Goal: Information Seeking & Learning: Learn about a topic

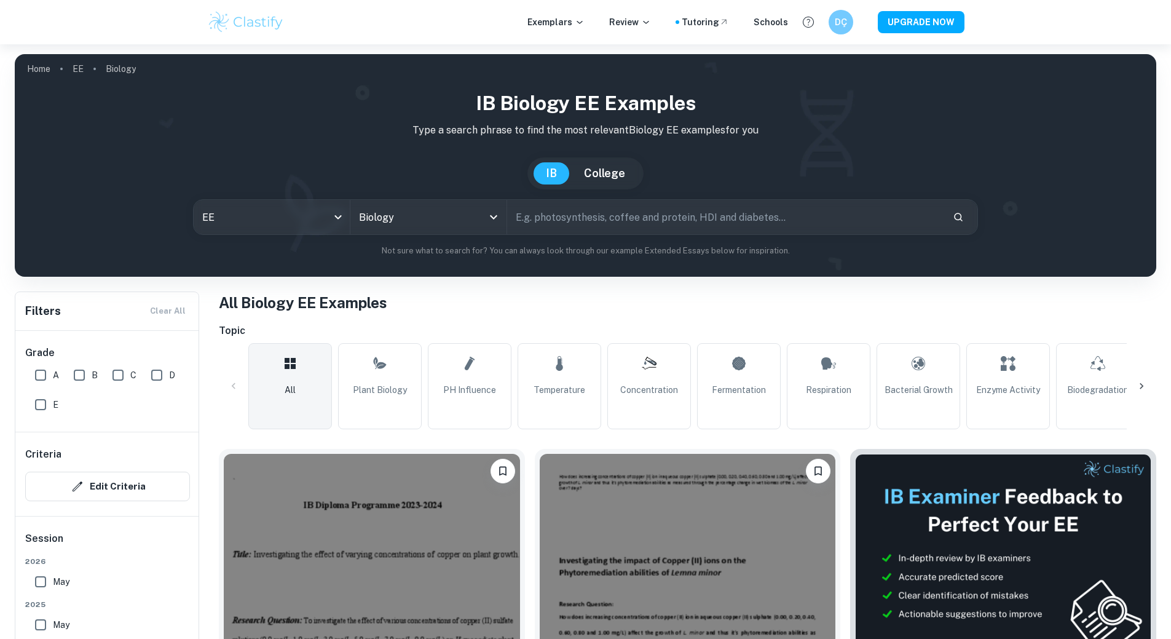
scroll to position [287, 0]
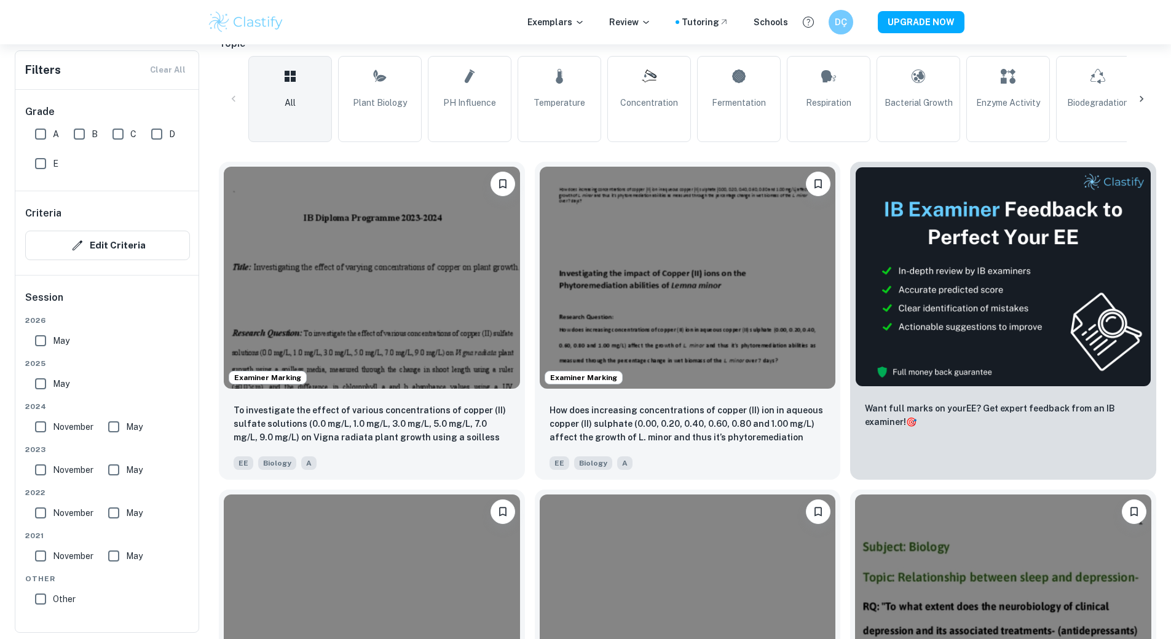
click at [333, 257] on img at bounding box center [372, 278] width 296 height 222
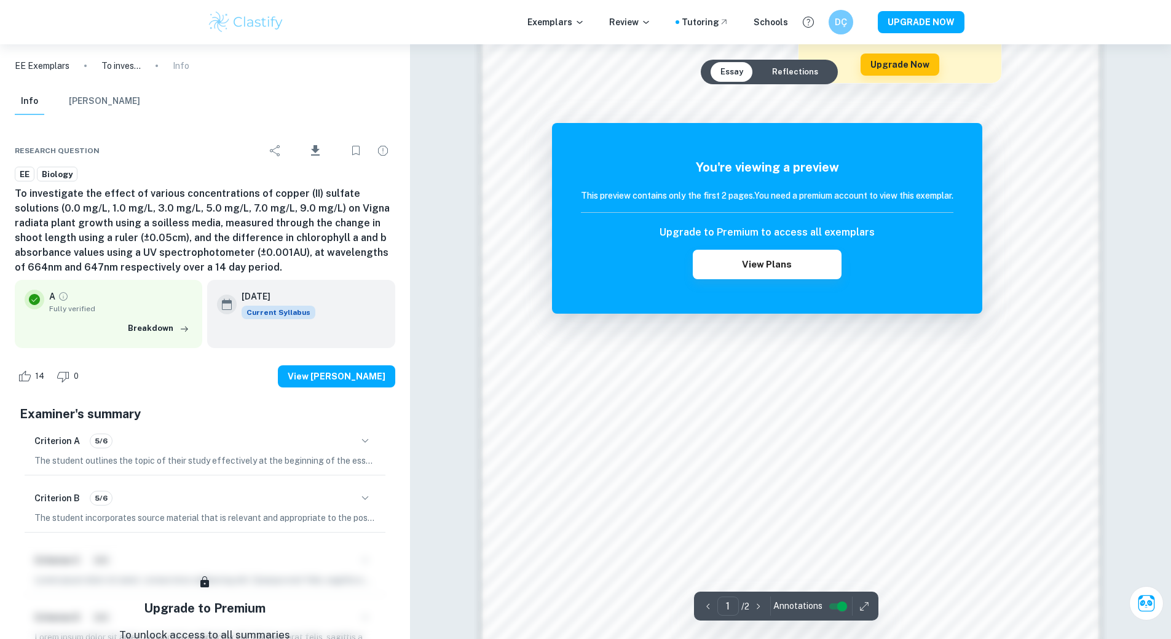
scroll to position [1247, 0]
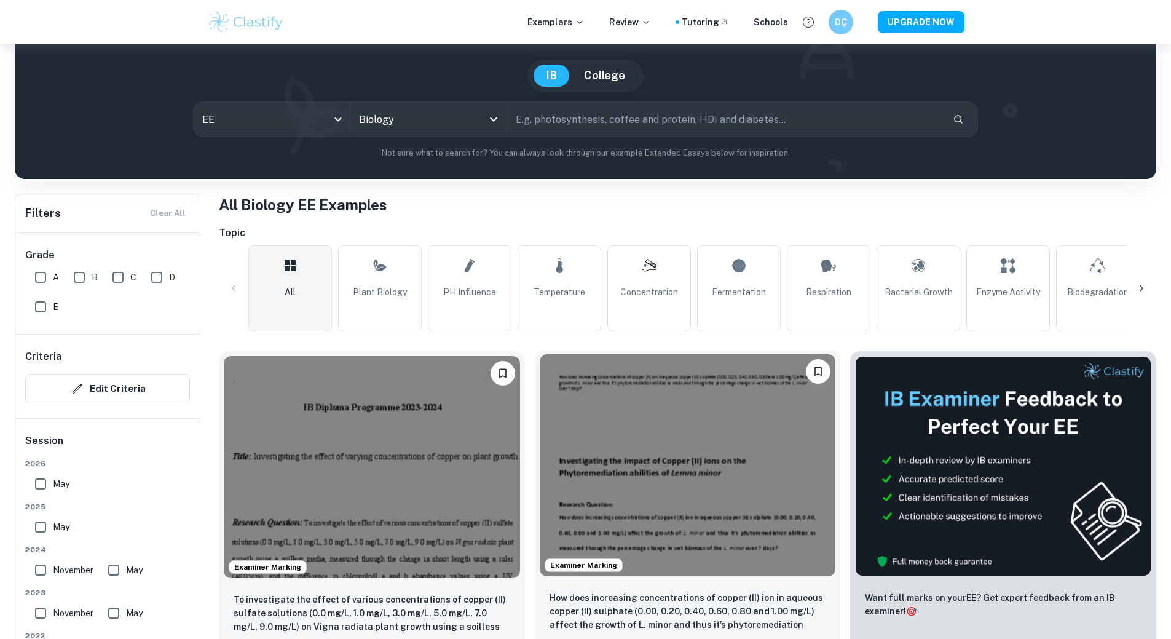
scroll to position [287, 0]
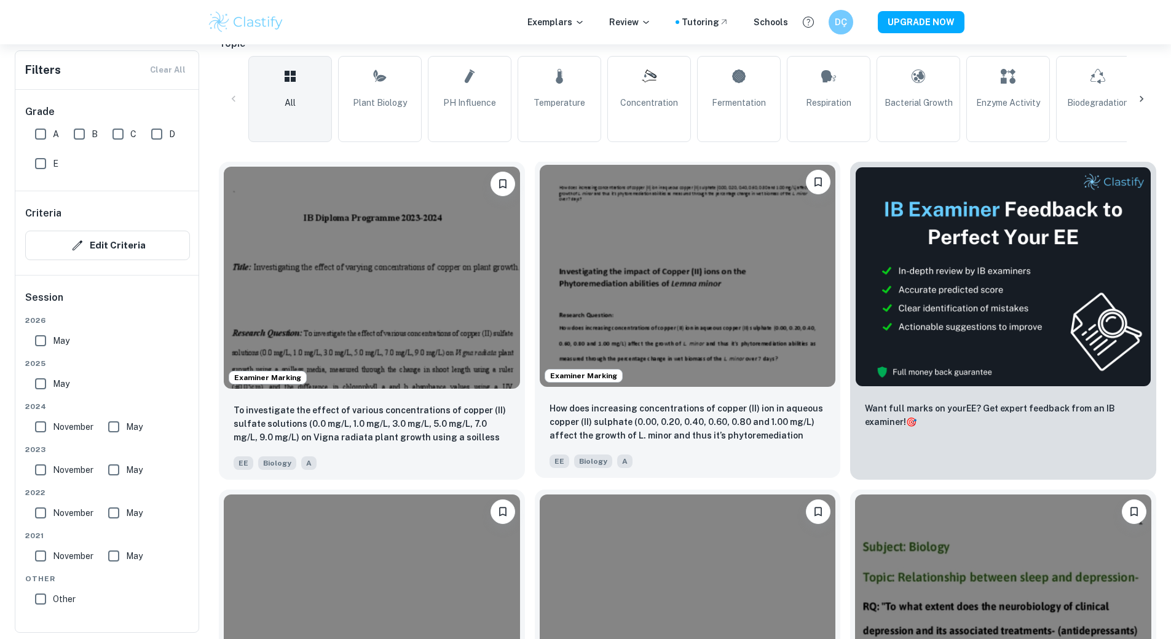
click at [586, 272] on img at bounding box center [688, 276] width 296 height 222
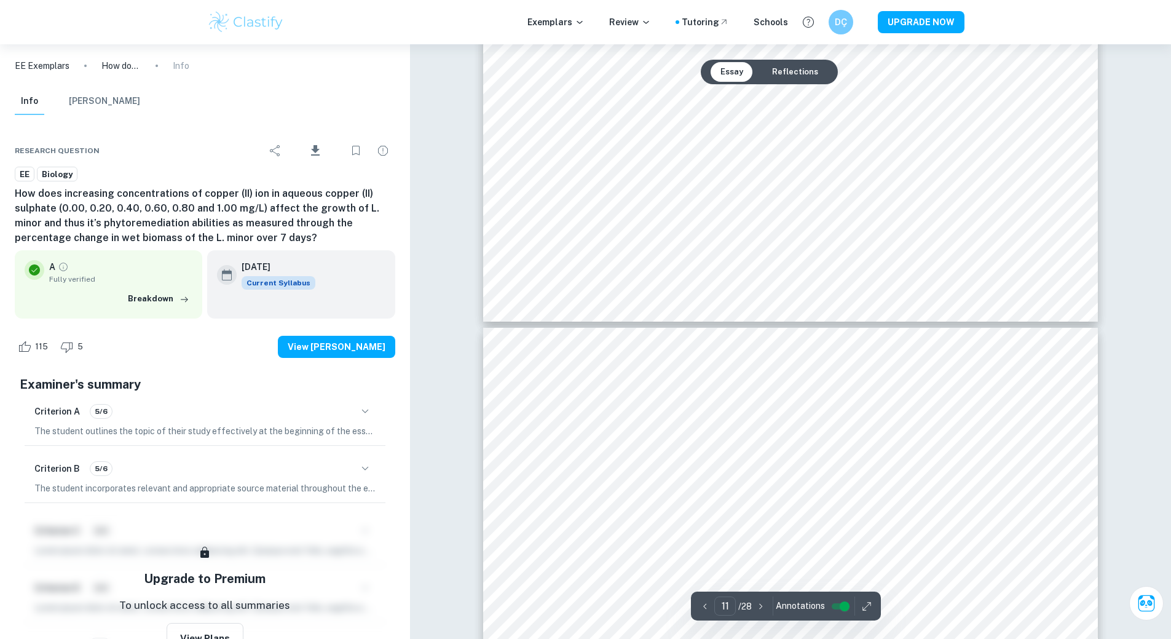
scroll to position [8555, 0]
type input "17"
